Goal: Task Accomplishment & Management: Complete application form

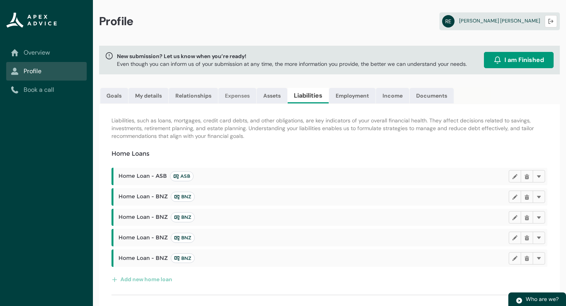
click at [235, 93] on link "Expenses" at bounding box center [237, 95] width 38 height 15
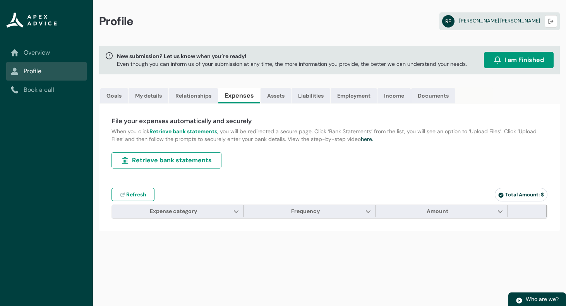
click at [189, 160] on span "Retrieve bank statements" at bounding box center [172, 160] width 80 height 9
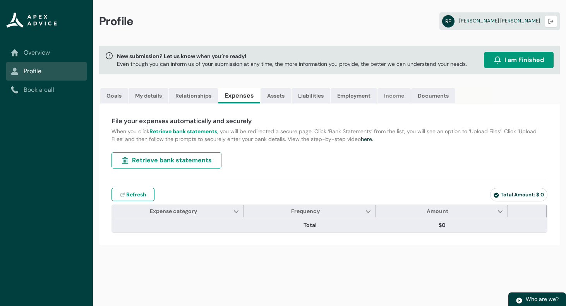
click at [397, 98] on link "Income" at bounding box center [393, 95] width 33 height 15
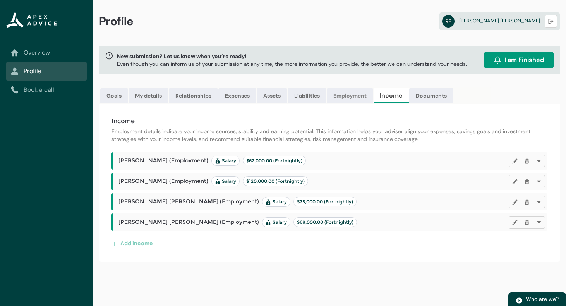
click at [357, 101] on link "Employment" at bounding box center [350, 95] width 46 height 15
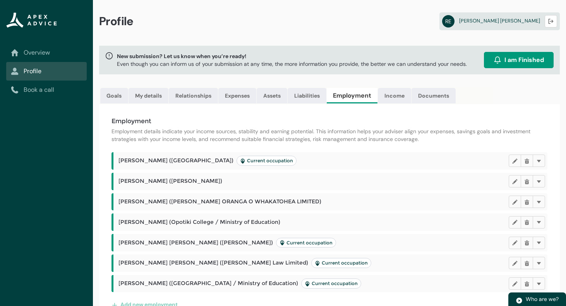
scroll to position [36, 0]
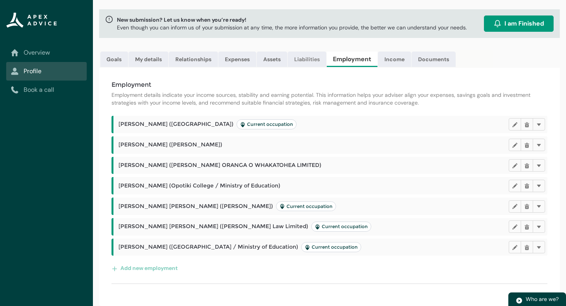
click at [317, 62] on link "Liabilities" at bounding box center [307, 58] width 39 height 15
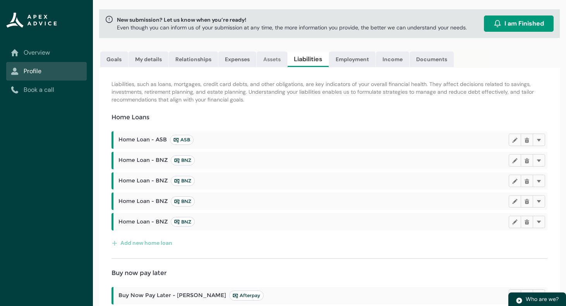
click at [275, 63] on link "Assets" at bounding box center [272, 58] width 31 height 15
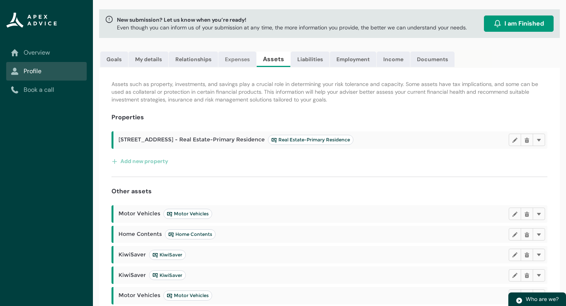
click at [241, 63] on link "Expenses" at bounding box center [237, 58] width 38 height 15
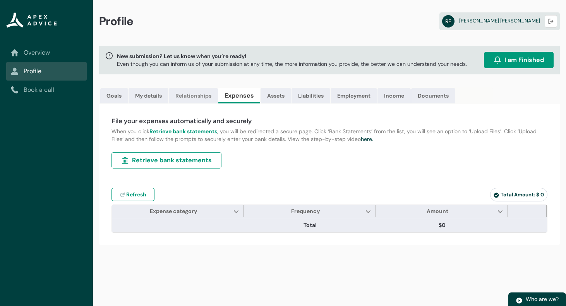
click at [194, 98] on link "Relationships" at bounding box center [193, 95] width 49 height 15
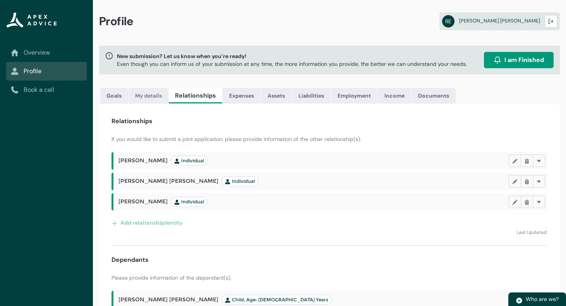
click at [152, 98] on link "My details" at bounding box center [149, 95] width 40 height 15
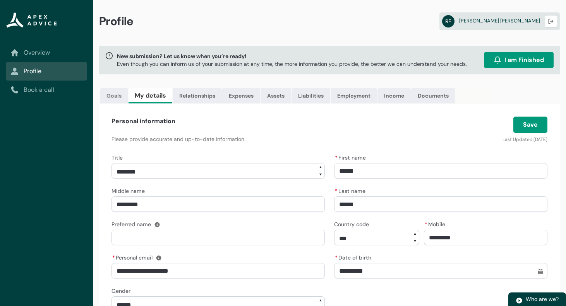
click at [115, 99] on link "Goals" at bounding box center [114, 95] width 28 height 15
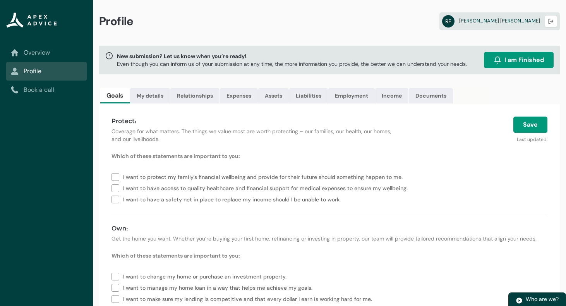
click at [517, 58] on span "I am Finished" at bounding box center [523, 59] width 39 height 9
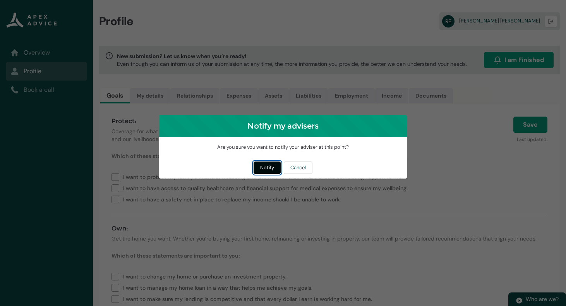
click at [269, 166] on button "Notify" at bounding box center [267, 167] width 27 height 12
